Goal: Information Seeking & Learning: Learn about a topic

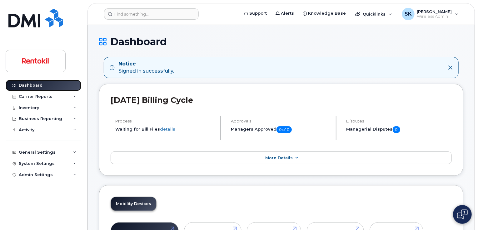
click at [27, 82] on link "Dashboard" at bounding box center [44, 85] width 76 height 11
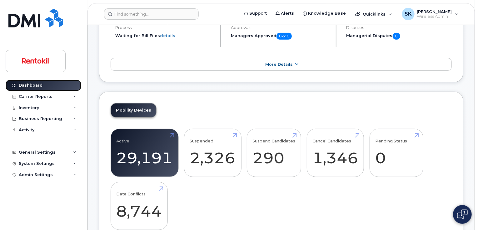
scroll to position [119, 0]
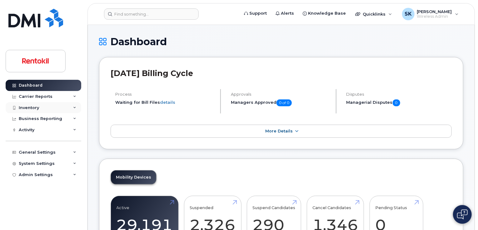
click at [34, 109] on div "Inventory" at bounding box center [29, 108] width 20 height 5
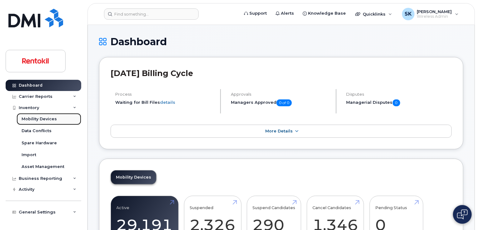
click at [33, 118] on div "Mobility Devices" at bounding box center [39, 119] width 35 height 6
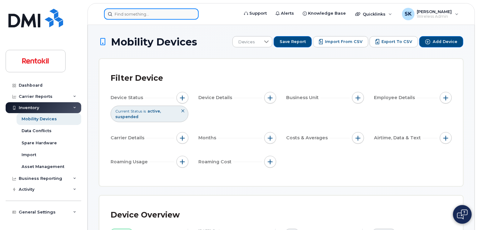
click at [141, 15] on input at bounding box center [151, 13] width 95 height 11
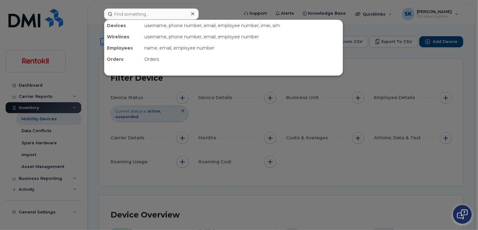
click at [364, 29] on div at bounding box center [239, 115] width 478 height 230
click at [133, 12] on input at bounding box center [151, 13] width 95 height 11
click at [395, 29] on div at bounding box center [239, 115] width 478 height 230
click at [128, 13] on input at bounding box center [151, 13] width 95 height 11
click at [116, 26] on div "Devices" at bounding box center [122, 25] width 37 height 11
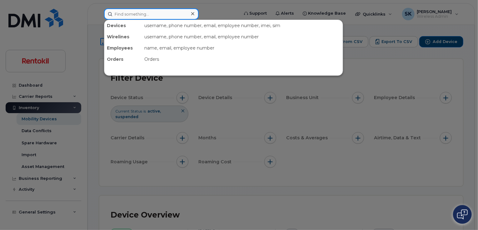
click at [115, 10] on input at bounding box center [151, 13] width 95 height 11
click at [115, 14] on input at bounding box center [151, 13] width 95 height 11
type input "s"
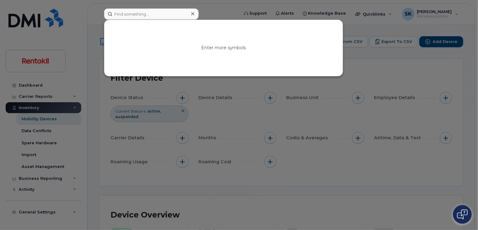
click at [292, 216] on div at bounding box center [239, 115] width 478 height 230
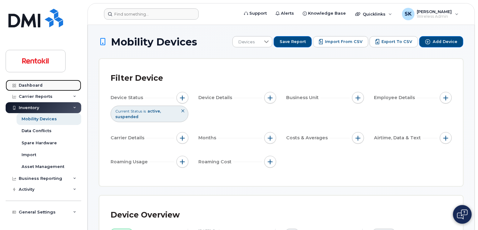
click at [30, 86] on div "Dashboard" at bounding box center [31, 85] width 24 height 5
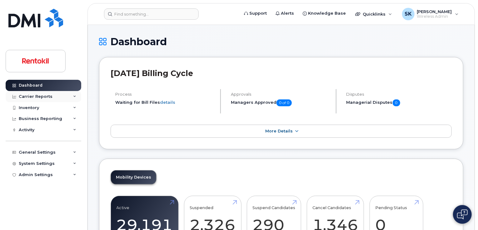
click at [72, 96] on div "Carrier Reports" at bounding box center [44, 96] width 76 height 11
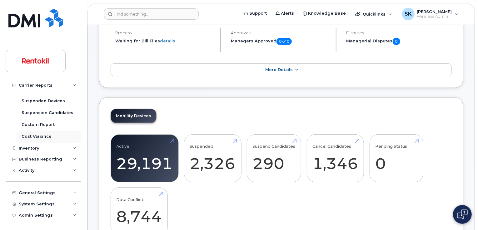
scroll to position [62, 0]
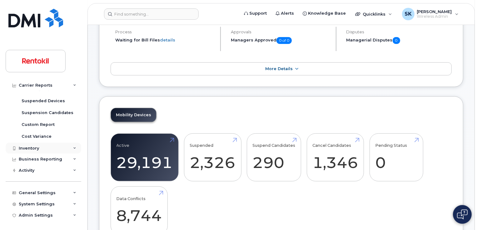
click at [73, 149] on icon at bounding box center [74, 148] width 3 height 3
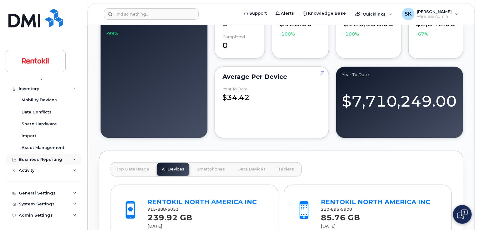
scroll to position [562, 0]
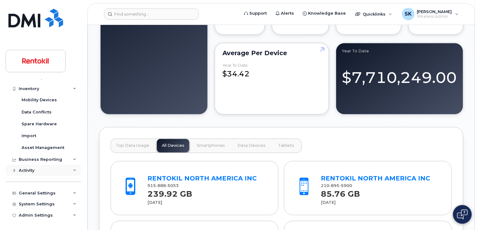
click at [26, 170] on div "Activity" at bounding box center [27, 170] width 16 height 5
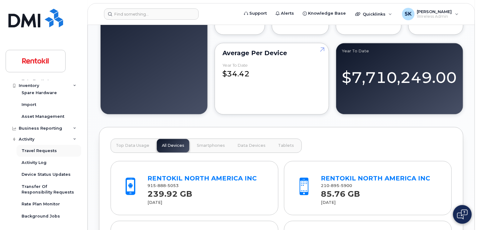
scroll to position [213, 0]
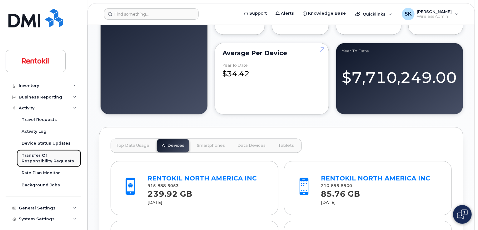
click at [55, 155] on div "Transfer Of Responsibility Requests" at bounding box center [49, 159] width 55 height 12
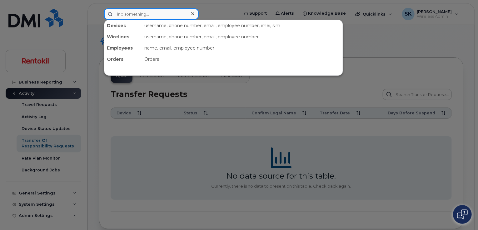
click at [129, 12] on input at bounding box center [151, 13] width 95 height 11
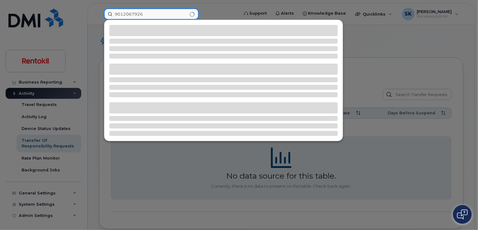
type input "9012067926"
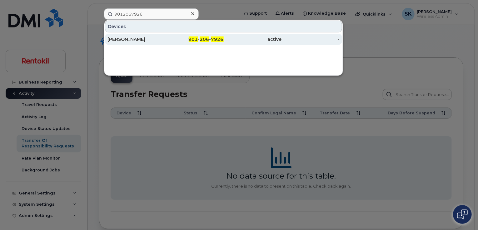
click at [130, 39] on div "SANDRA KNIGHT" at bounding box center [136, 39] width 58 height 6
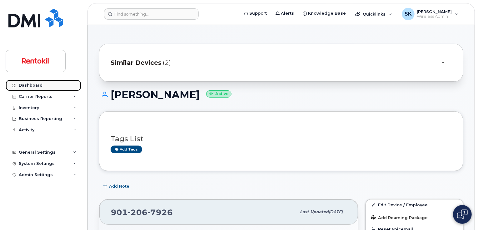
click at [37, 85] on div "Dashboard" at bounding box center [31, 85] width 24 height 5
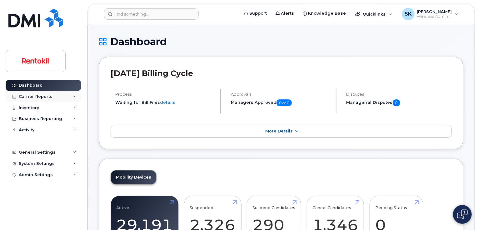
click at [75, 96] on icon at bounding box center [74, 96] width 3 height 3
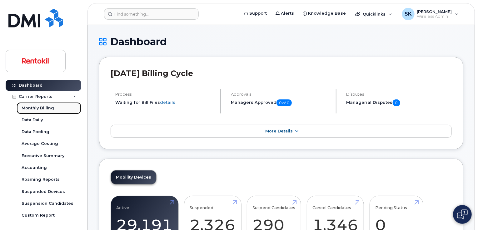
click at [45, 109] on div "Monthly Billing" at bounding box center [38, 109] width 32 height 6
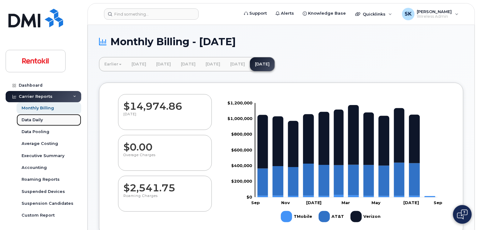
click at [31, 120] on div "Data Daily" at bounding box center [32, 120] width 21 height 6
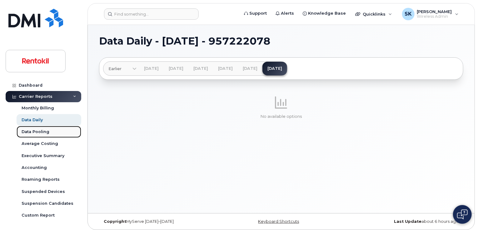
click at [35, 131] on div "Data Pooling" at bounding box center [36, 132] width 28 height 6
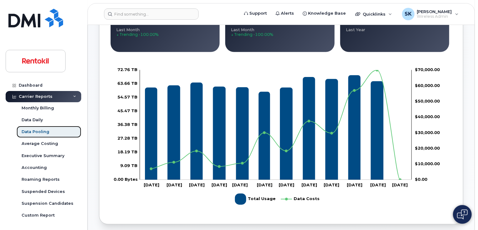
scroll to position [187, 0]
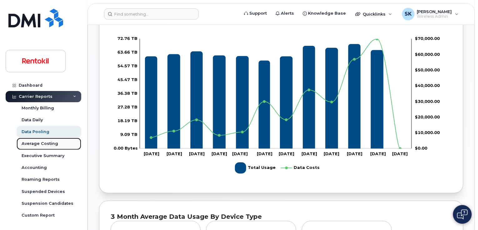
click at [32, 143] on div "Average Costing" at bounding box center [40, 144] width 37 height 6
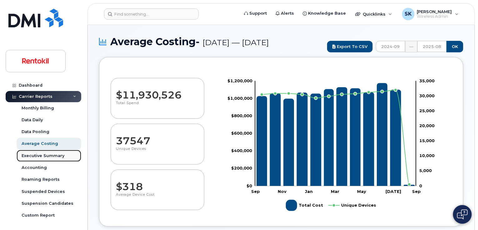
click at [44, 155] on div "Executive Summary" at bounding box center [43, 156] width 43 height 6
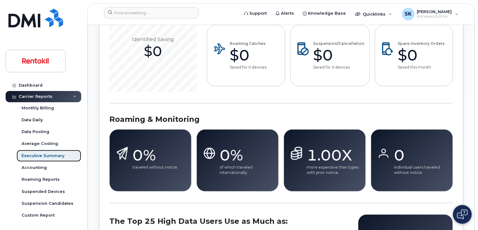
scroll to position [406, 0]
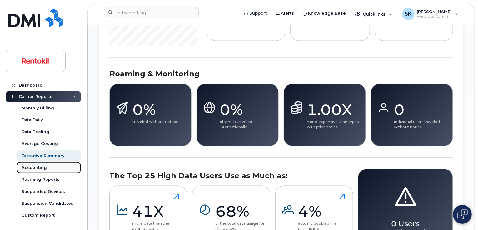
click at [31, 168] on div "Accounting" at bounding box center [34, 168] width 25 height 6
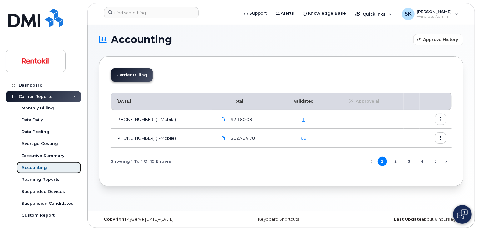
scroll to position [3, 0]
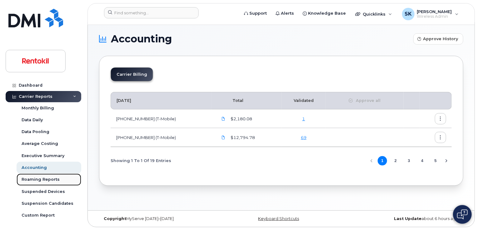
click at [36, 179] on div "Roaming Reports" at bounding box center [41, 180] width 38 height 6
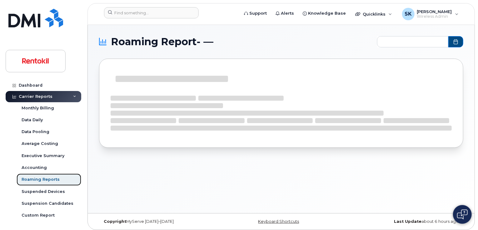
type input "2024-09 - 2025-08"
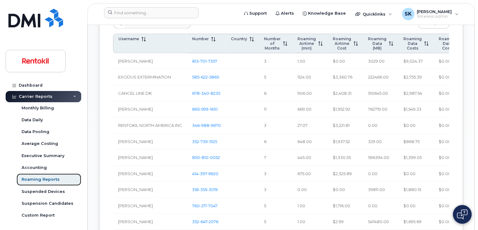
scroll to position [250, 0]
